Goal: Task Accomplishment & Management: Manage account settings

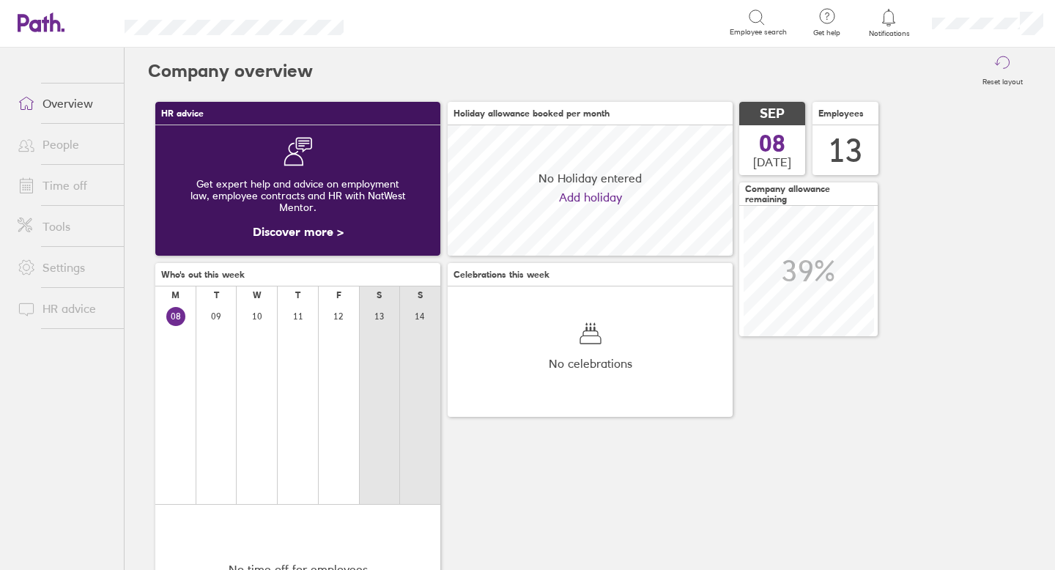
scroll to position [130, 285]
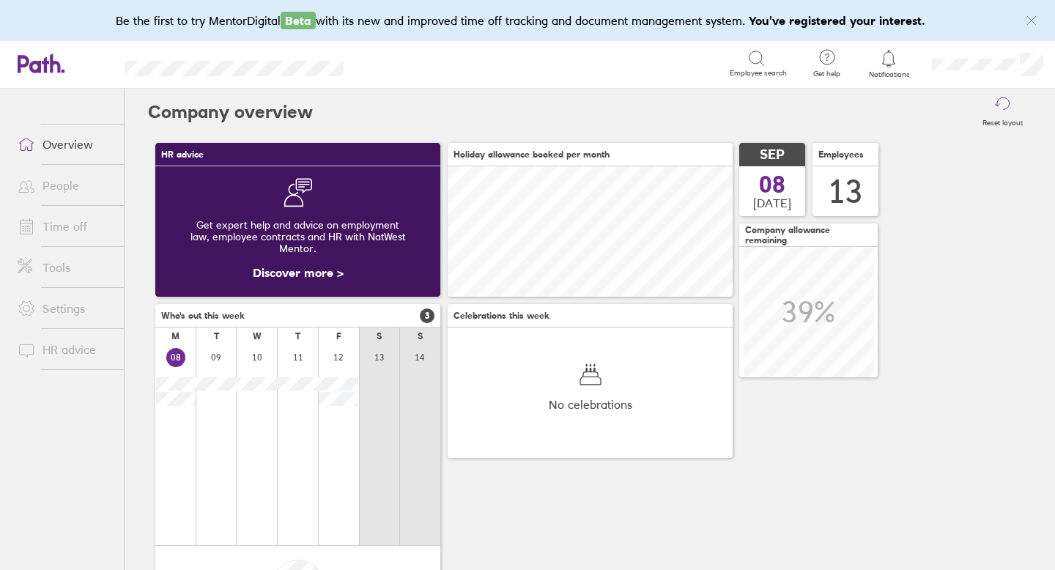
click at [81, 231] on link "Time off" at bounding box center [65, 226] width 118 height 29
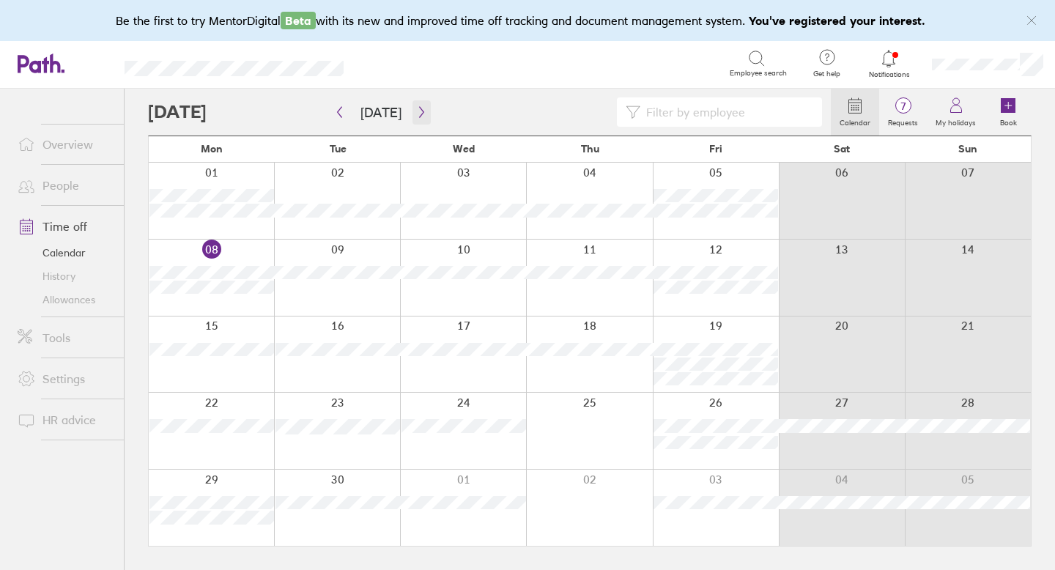
click at [419, 112] on icon "button" at bounding box center [421, 112] width 4 height 11
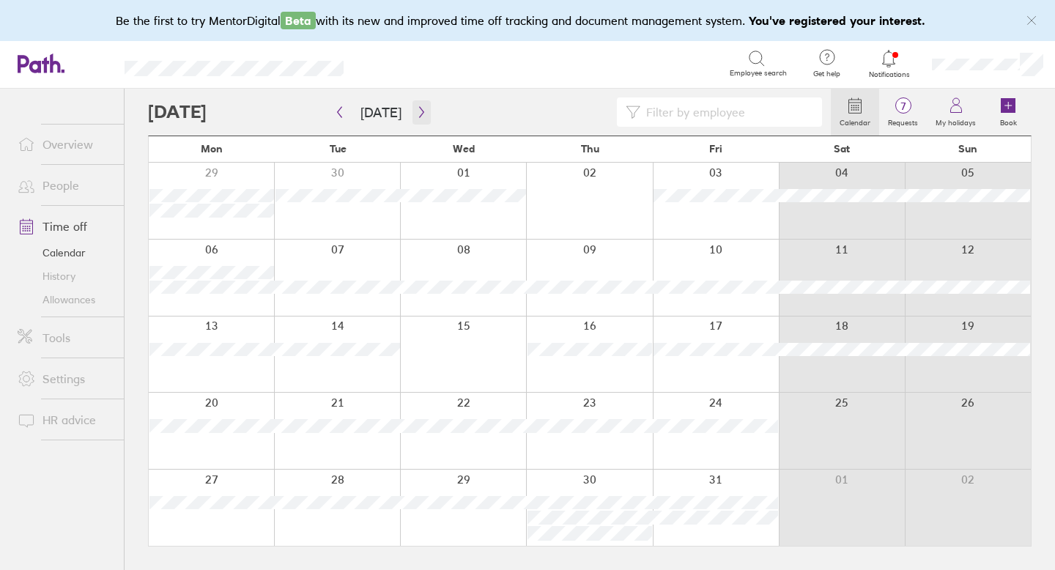
click at [419, 112] on icon "button" at bounding box center [421, 112] width 4 height 11
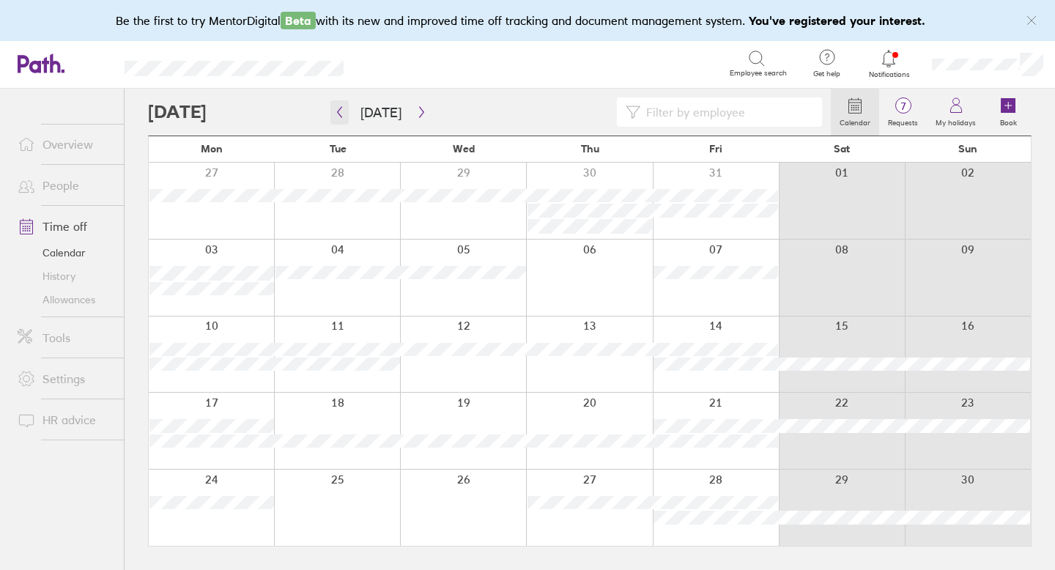
click at [343, 114] on icon "button" at bounding box center [339, 112] width 11 height 12
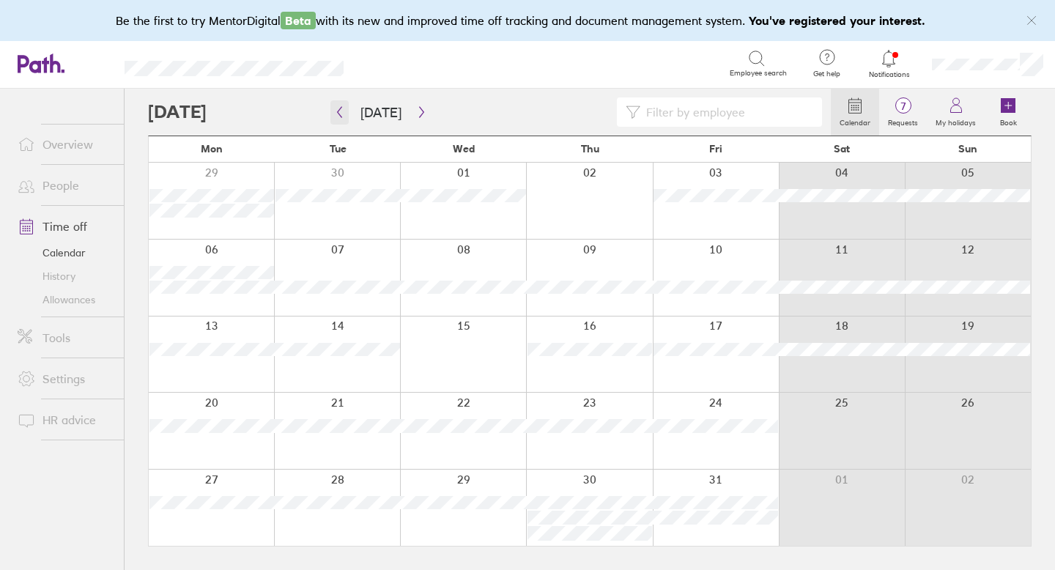
click at [343, 114] on icon "button" at bounding box center [339, 112] width 11 height 12
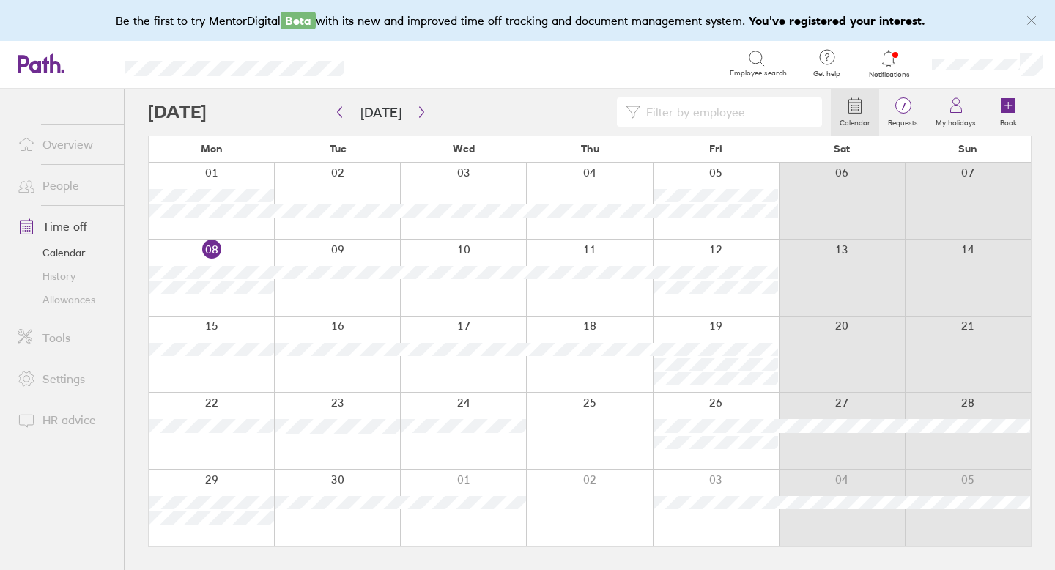
click at [901, 61] on div at bounding box center [889, 58] width 48 height 21
